Goal: Task Accomplishment & Management: Complete application form

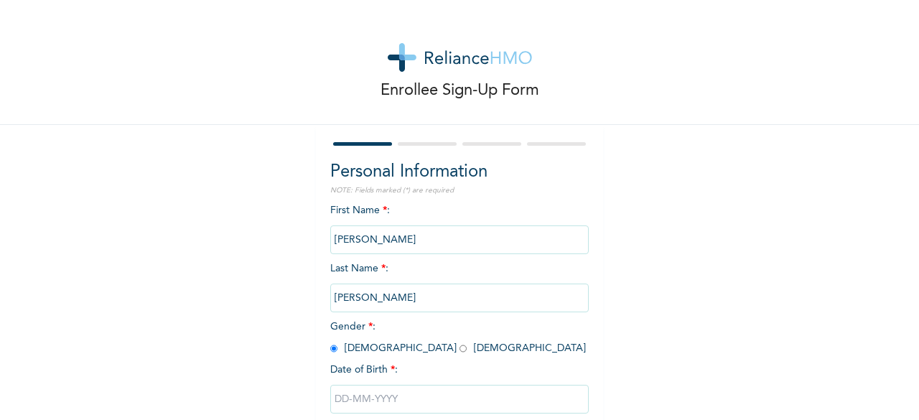
scroll to position [83, 0]
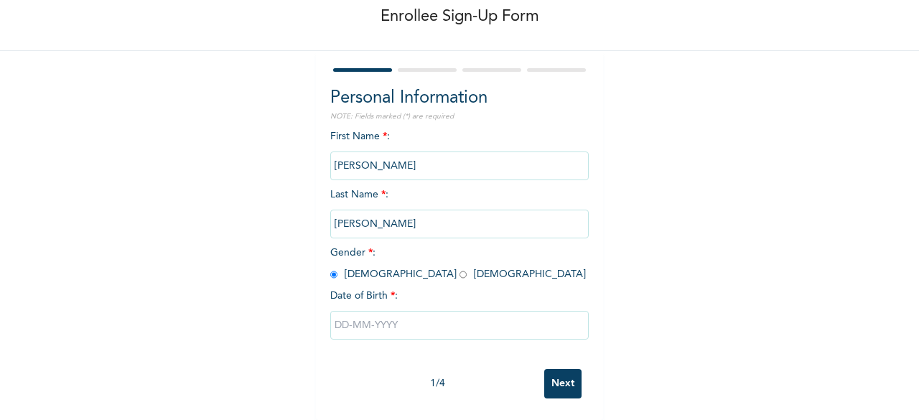
click at [366, 317] on input "text" at bounding box center [459, 325] width 258 height 29
select select "8"
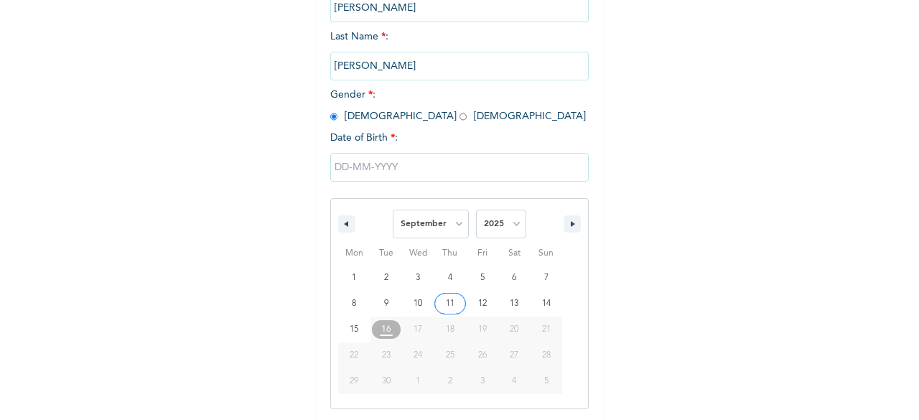
scroll to position [233, 0]
click at [453, 219] on select "January February March April May June July August September October November De…" at bounding box center [431, 223] width 76 height 29
click at [511, 223] on select "2025 2024 2023 2022 2021 2020 2019 2018 2017 2016 2015 2014 2013 2012 2011 2010…" at bounding box center [501, 223] width 50 height 29
select select "1991"
click at [476, 211] on select "2025 2024 2023 2022 2021 2020 2019 2018 2017 2016 2015 2014 2013 2012 2011 2010…" at bounding box center [501, 223] width 50 height 29
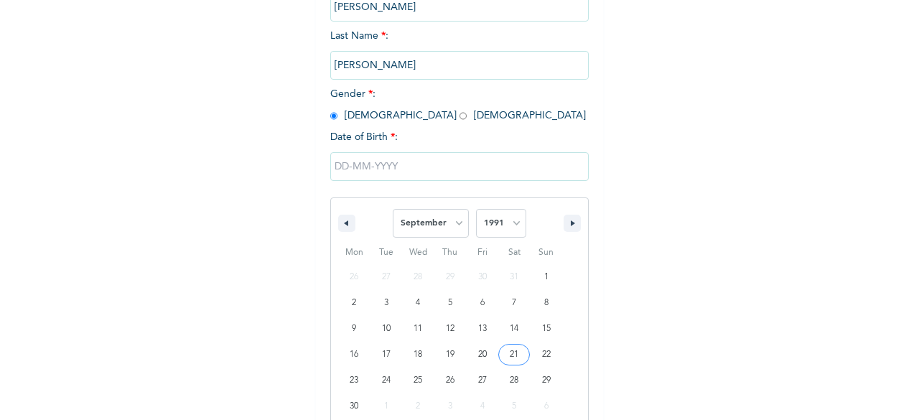
type input "[DATE]"
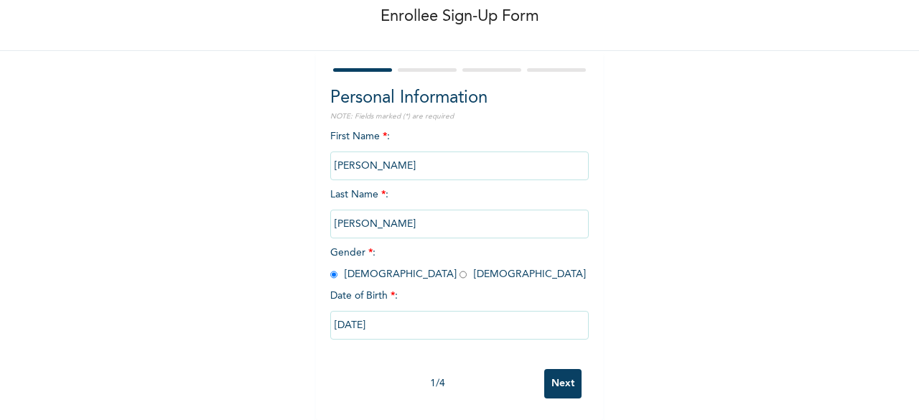
click at [570, 373] on input "Next" at bounding box center [562, 383] width 37 height 29
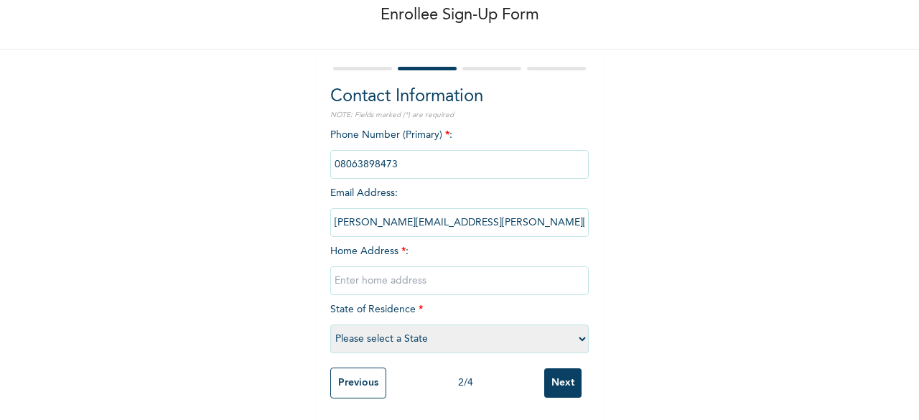
click at [416, 266] on input "text" at bounding box center [459, 280] width 258 height 29
type input "[STREET_ADDRESS]"
select select "3"
click at [559, 368] on input "Next" at bounding box center [562, 382] width 37 height 29
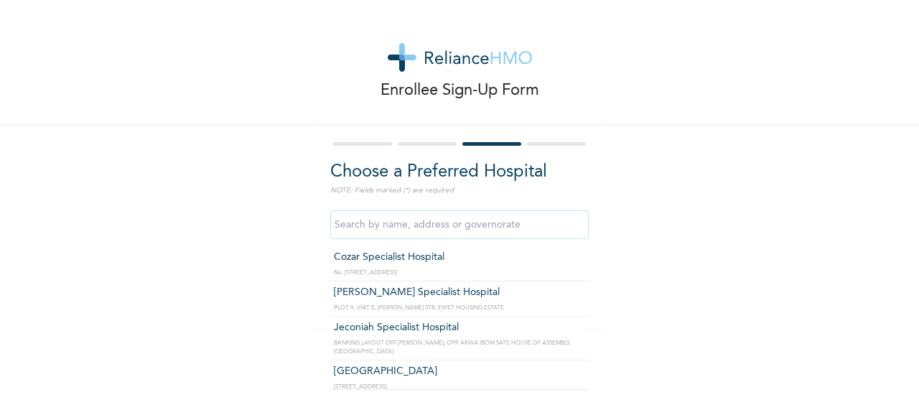
click at [517, 226] on input "text" at bounding box center [459, 224] width 258 height 29
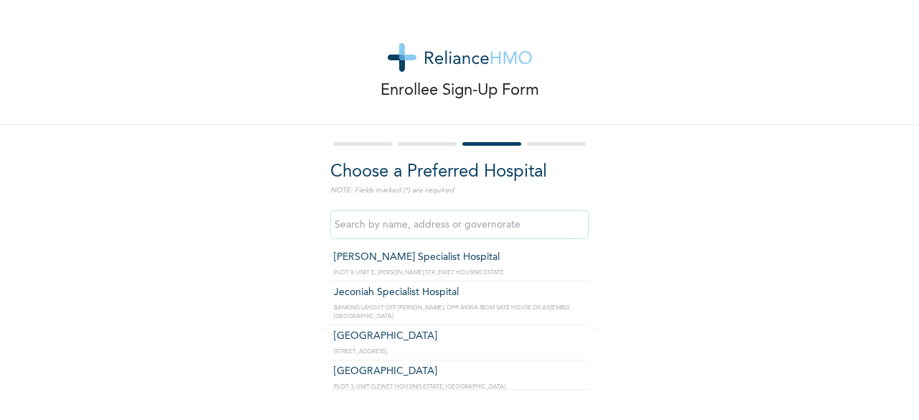
click at [497, 223] on input "text" at bounding box center [459, 224] width 258 height 29
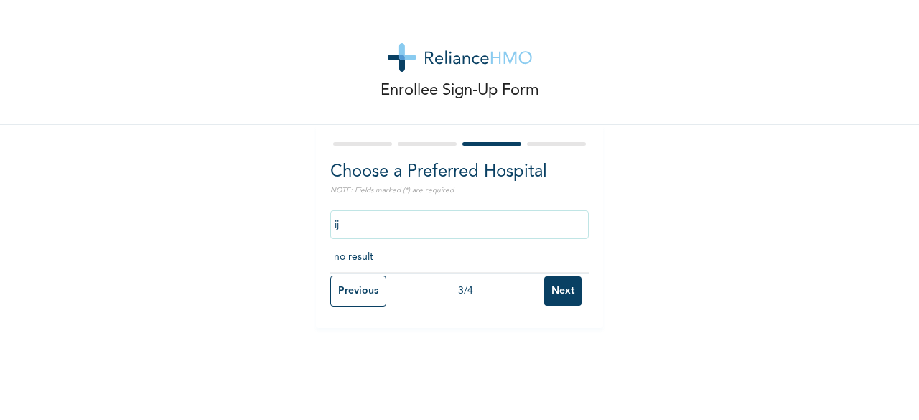
type input "i"
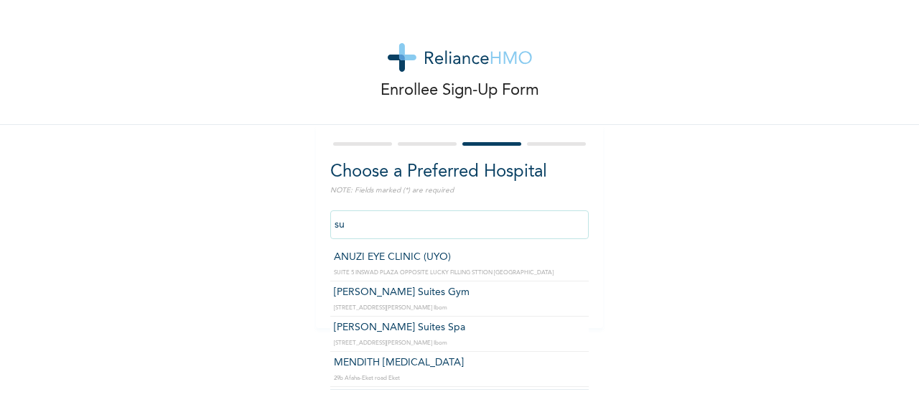
type input "s"
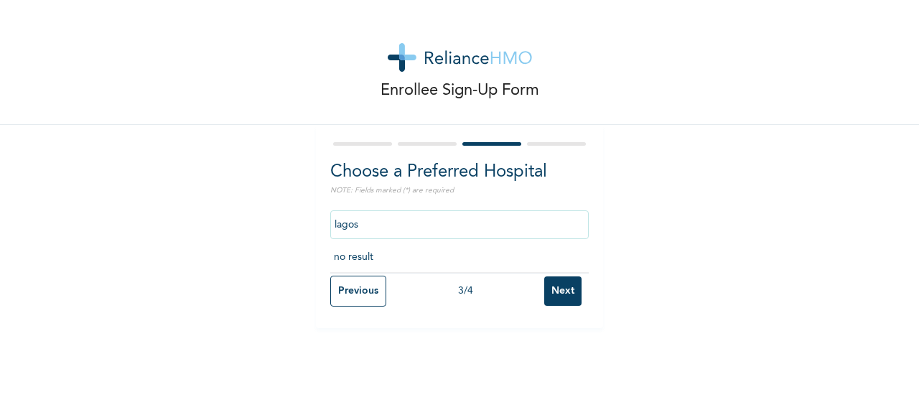
click at [523, 233] on input "lagos" at bounding box center [459, 224] width 258 height 29
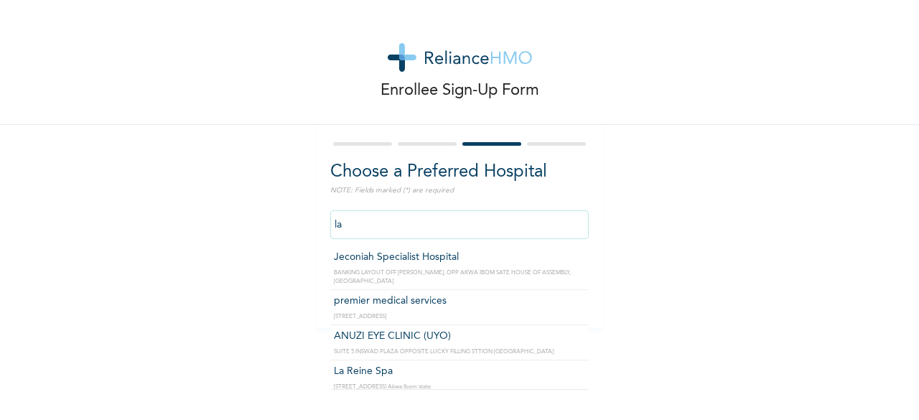
type input "l"
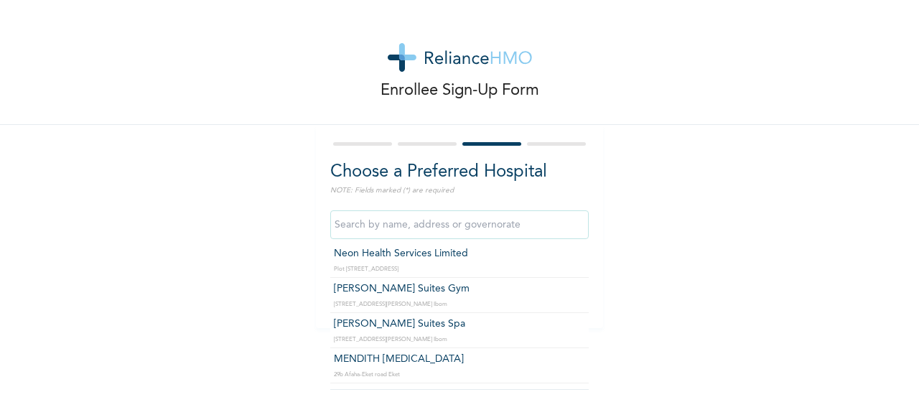
scroll to position [958, 0]
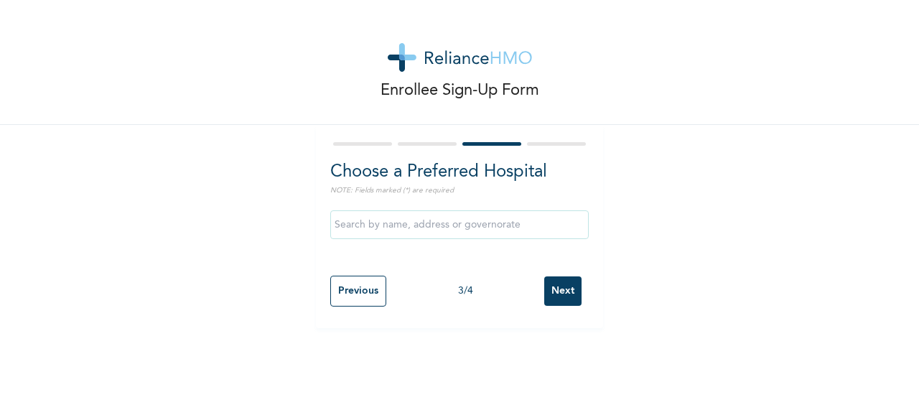
click at [431, 141] on div at bounding box center [459, 143] width 258 height 9
click at [355, 296] on input "Previous" at bounding box center [358, 291] width 56 height 31
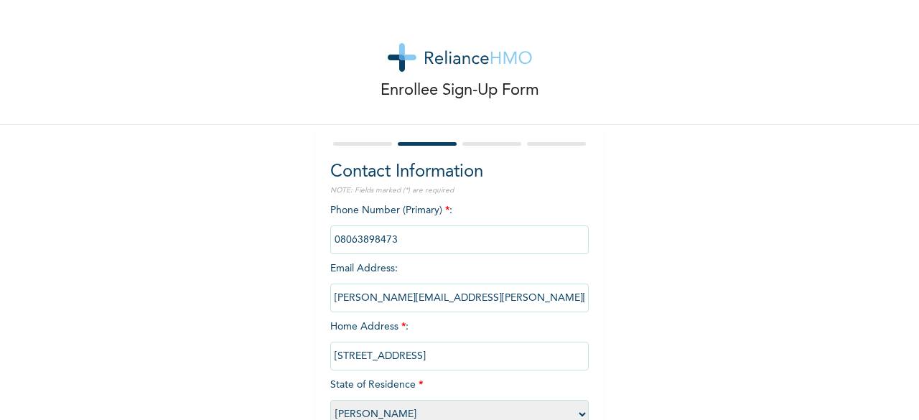
scroll to position [88, 0]
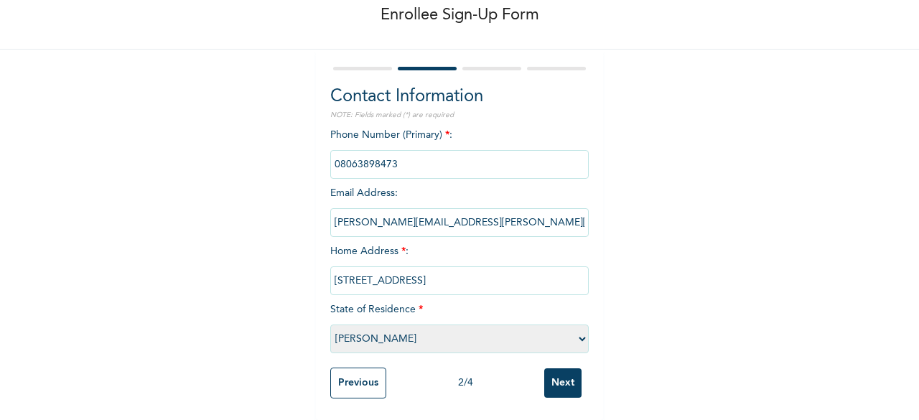
click at [411, 330] on select "Please select a State [PERSON_NAME] (FCT) [PERSON_NAME] Ibom [GEOGRAPHIC_DATA] …" at bounding box center [459, 338] width 258 height 29
select select "25"
click at [330, 324] on select "Please select a State [PERSON_NAME] (FCT) [PERSON_NAME] Ibom [GEOGRAPHIC_DATA] …" at bounding box center [459, 338] width 258 height 29
click at [566, 382] on input "Next" at bounding box center [562, 382] width 37 height 29
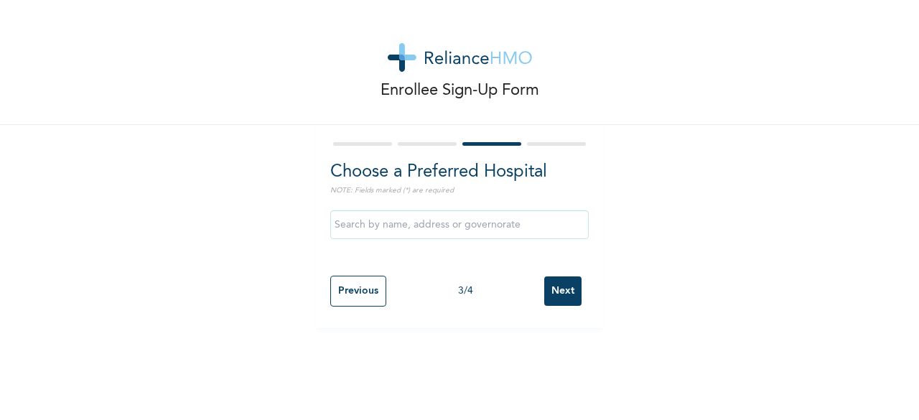
scroll to position [0, 0]
click at [533, 225] on input "text" at bounding box center [459, 224] width 258 height 29
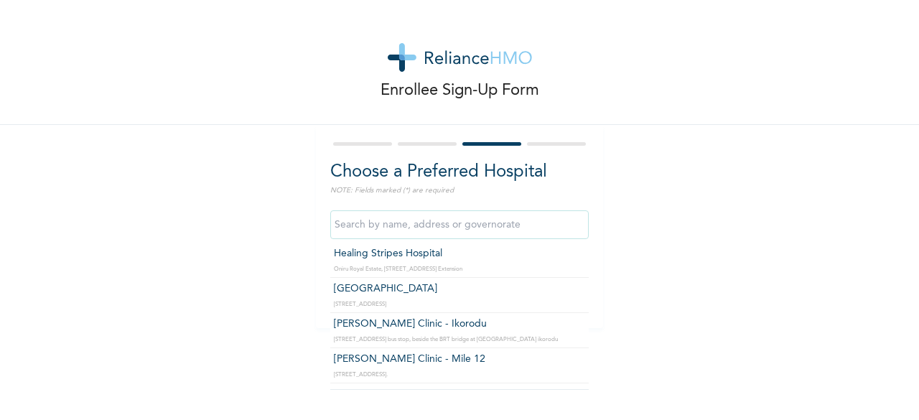
scroll to position [83, 0]
click at [480, 225] on input "text" at bounding box center [459, 224] width 258 height 29
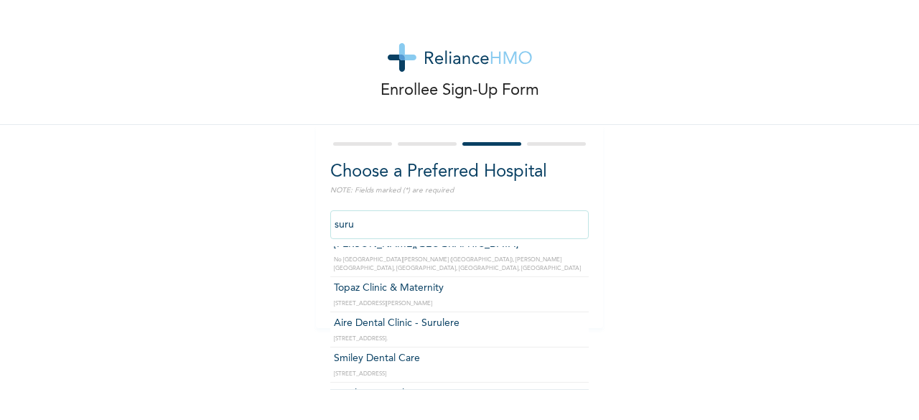
scroll to position [0, 0]
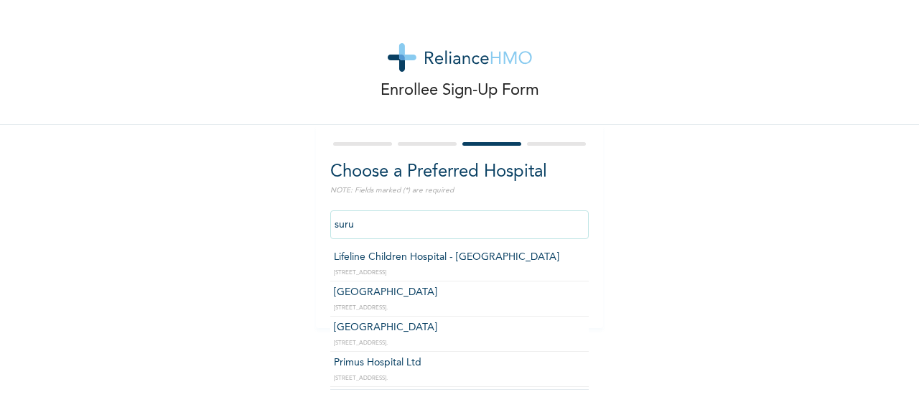
type input "[GEOGRAPHIC_DATA]"
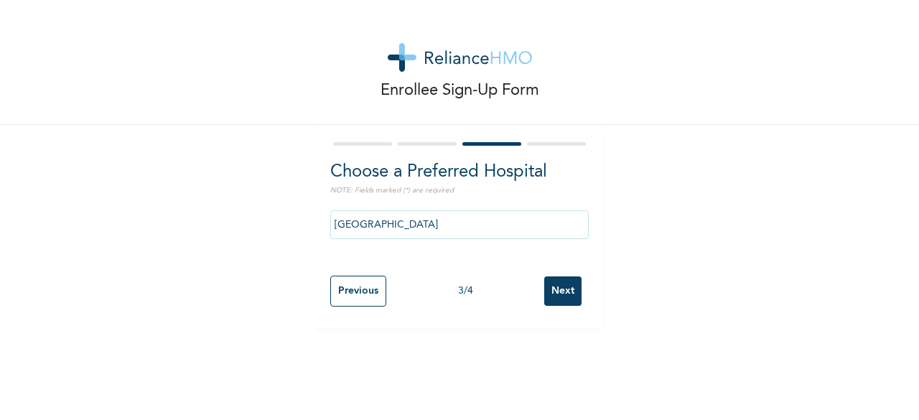
click at [551, 291] on input "Next" at bounding box center [562, 290] width 37 height 29
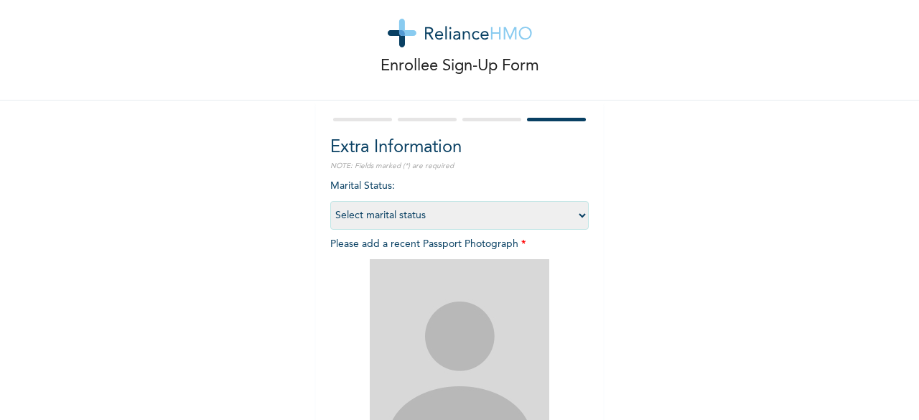
scroll to position [24, 0]
click at [529, 213] on select "Select marital status [DEMOGRAPHIC_DATA] Married [DEMOGRAPHIC_DATA] Widow/[DEMO…" at bounding box center [459, 216] width 258 height 29
select select "1"
click at [330, 202] on select "Select marital status [DEMOGRAPHIC_DATA] Married [DEMOGRAPHIC_DATA] Widow/[DEMO…" at bounding box center [459, 216] width 258 height 29
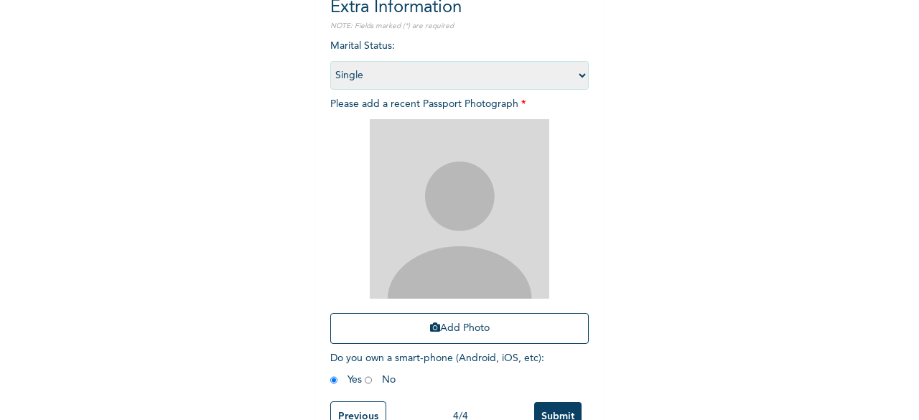
scroll to position [210, 0]
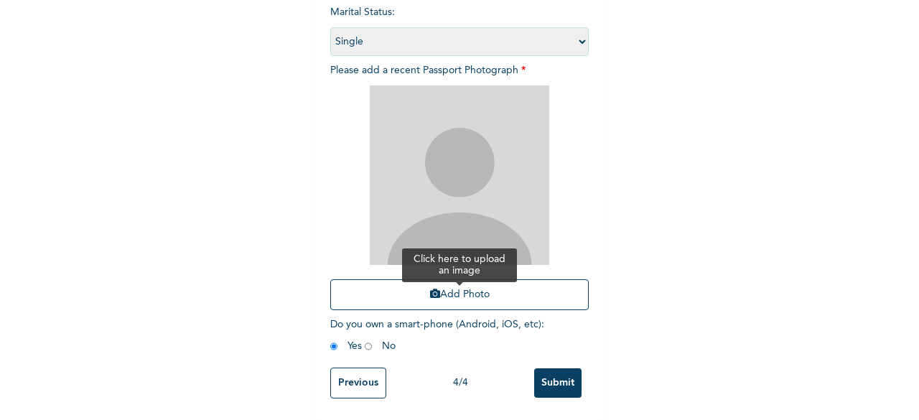
click at [467, 285] on button "Add Photo" at bounding box center [459, 294] width 258 height 31
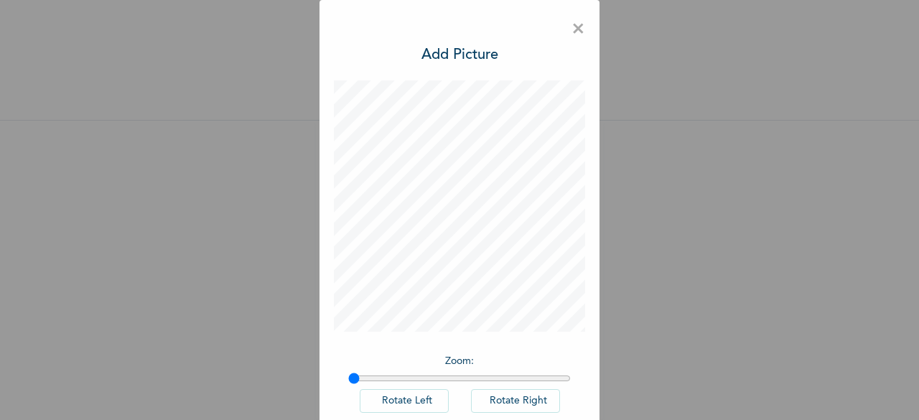
scroll to position [80, 0]
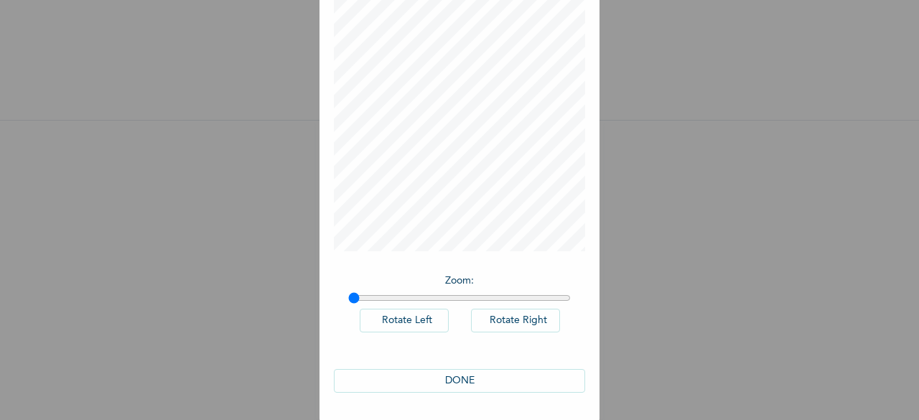
click at [485, 385] on button "DONE" at bounding box center [459, 381] width 251 height 24
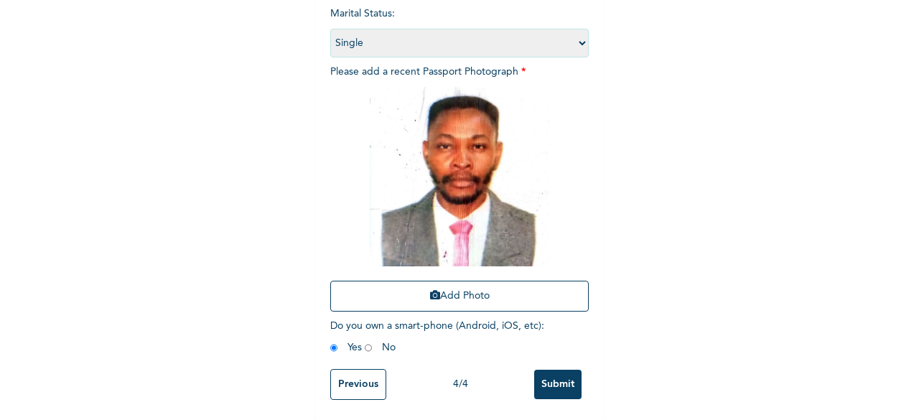
scroll to position [210, 0]
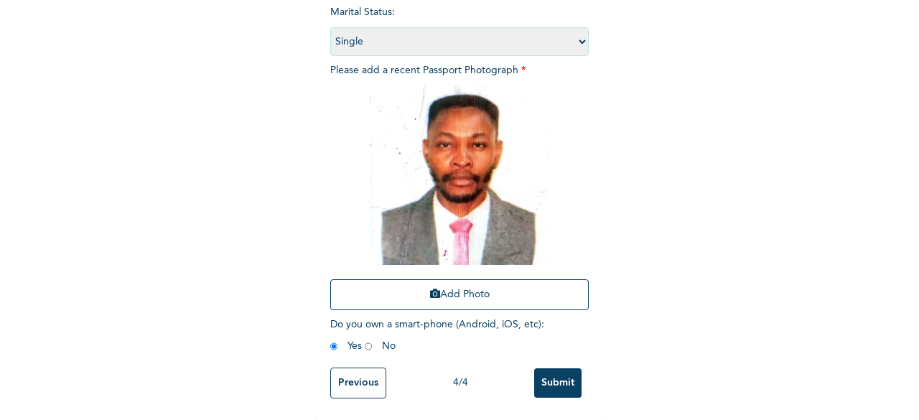
click at [554, 373] on input "Submit" at bounding box center [557, 382] width 47 height 29
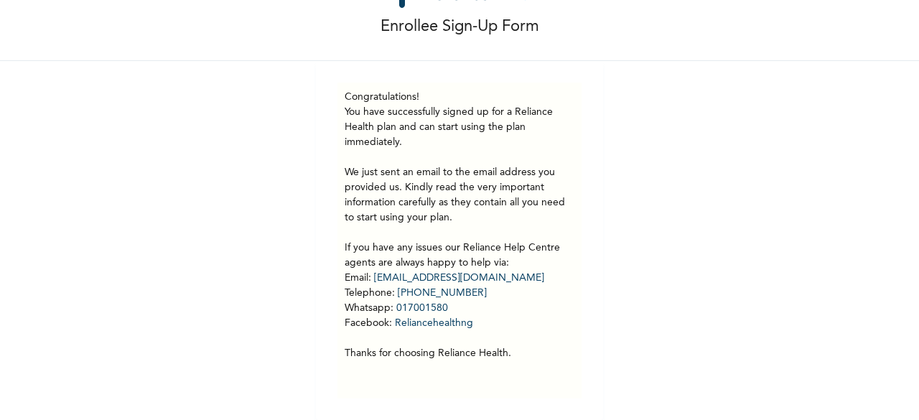
scroll to position [0, 0]
